Goal: Task Accomplishment & Management: Use online tool/utility

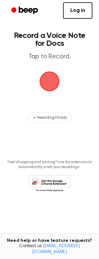
click at [47, 78] on span "button" at bounding box center [49, 81] width 22 height 22
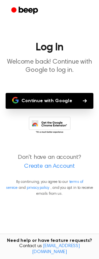
click at [37, 100] on button "Continue with Google" at bounding box center [50, 101] width 88 height 16
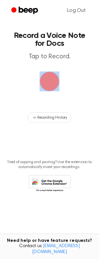
drag, startPoint x: 53, startPoint y: 102, endPoint x: 51, endPoint y: 85, distance: 16.9
click at [52, 97] on main "Record a Voice Note for Docs Tap to Record. Recording History Tired of copying …" at bounding box center [49, 119] width 99 height 238
click at [40, 86] on span "button" at bounding box center [49, 81] width 24 height 24
click at [63, 80] on main "Record a Voice Note for Docs Tap to Record. Recording History Tired of copying …" at bounding box center [49, 119] width 99 height 238
click at [45, 79] on span "button" at bounding box center [50, 81] width 24 height 24
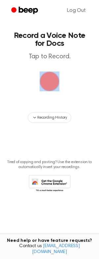
click at [48, 85] on span "button" at bounding box center [49, 81] width 21 height 21
click at [48, 85] on span "button" at bounding box center [50, 81] width 24 height 24
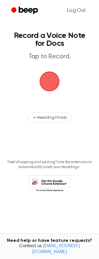
click at [73, 83] on main "Record a Voice Note for Docs Tap to Record. Recording History Tired of copying …" at bounding box center [49, 119] width 99 height 238
click at [51, 77] on span "button" at bounding box center [49, 81] width 22 height 22
click at [51, 77] on span "button" at bounding box center [50, 81] width 24 height 24
click at [53, 85] on span "button" at bounding box center [49, 81] width 21 height 21
click at [53, 119] on span "Recording History" at bounding box center [52, 118] width 30 height 6
